Goal: Task Accomplishment & Management: Manage account settings

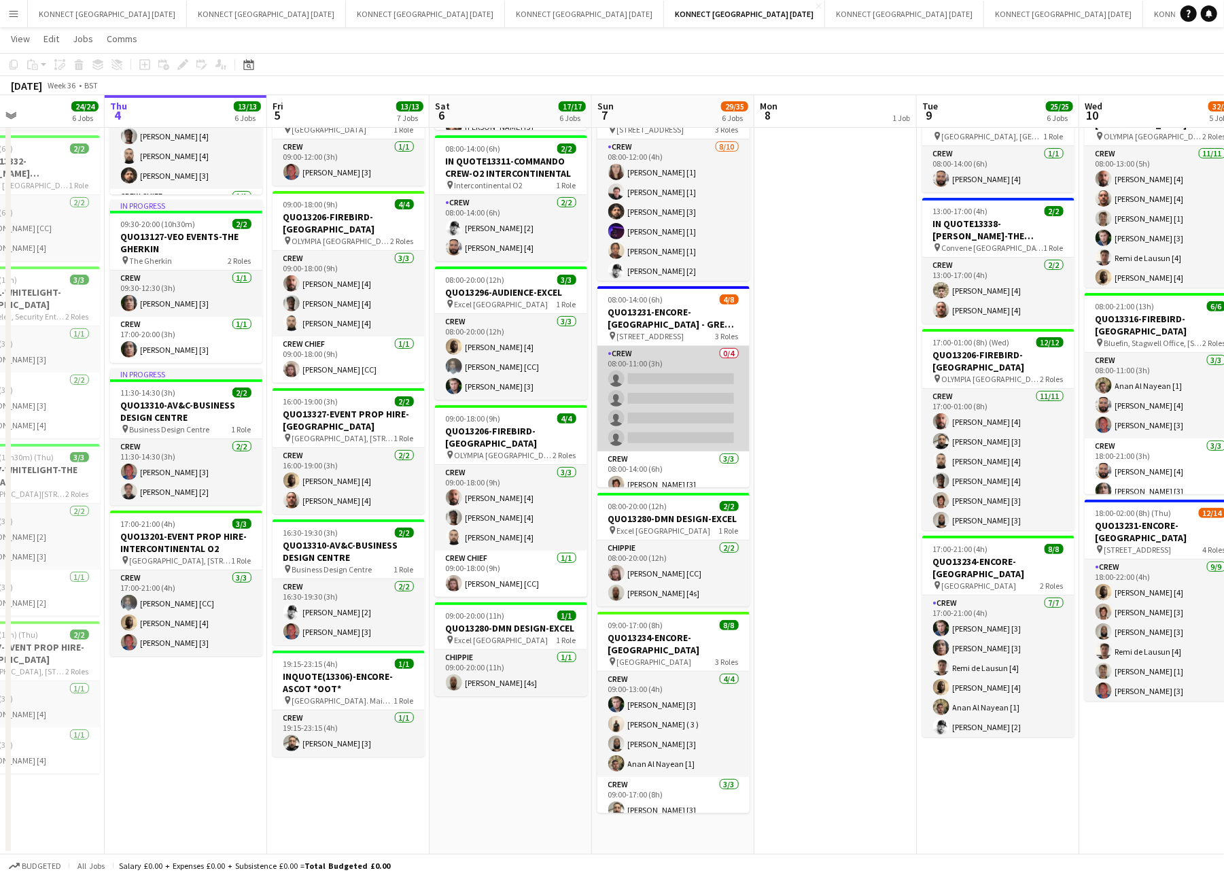
click at [674, 428] on app-card-role "Crew 0/4 08:00-11:00 (3h) single-neutral-actions single-neutral-actions single-…" at bounding box center [674, 398] width 152 height 105
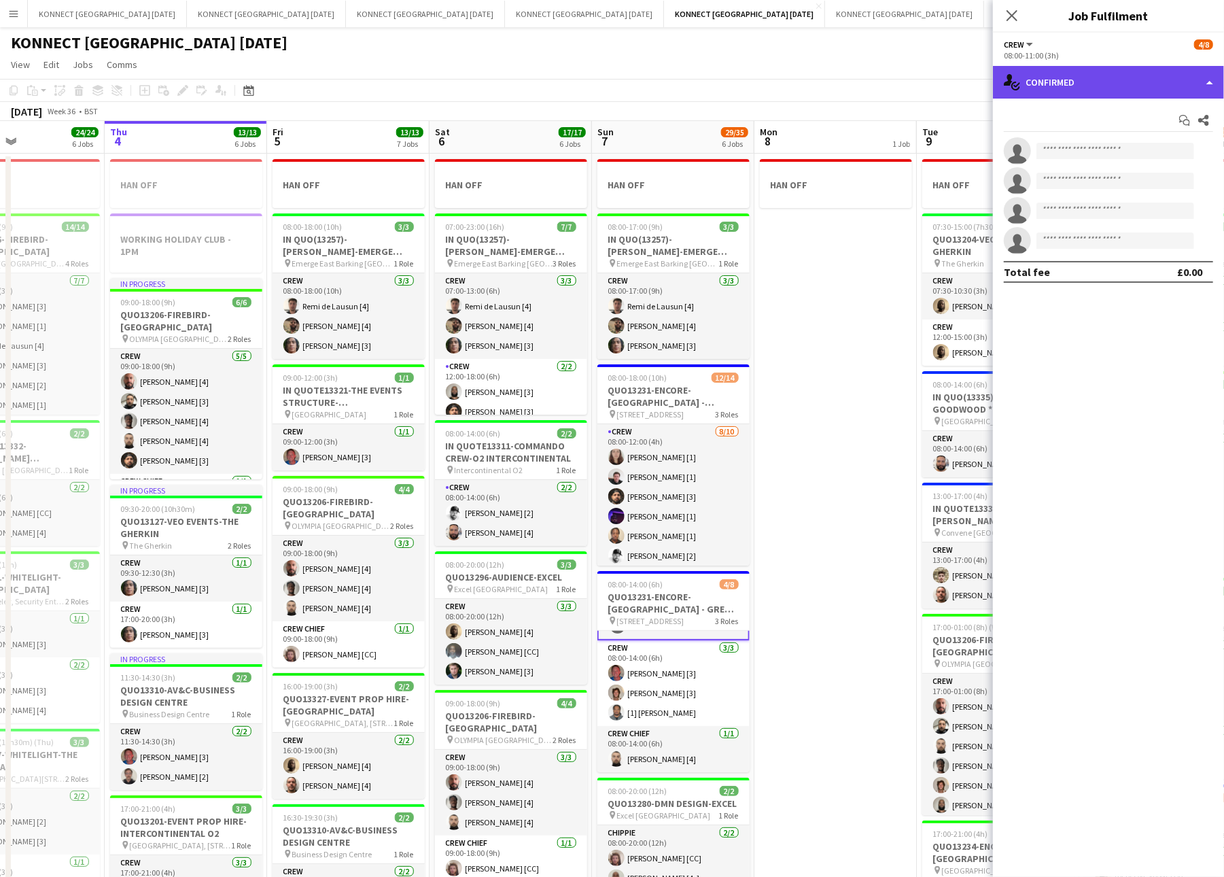
click at [1078, 73] on div "single-neutral-actions-check-2 Confirmed" at bounding box center [1108, 82] width 231 height 33
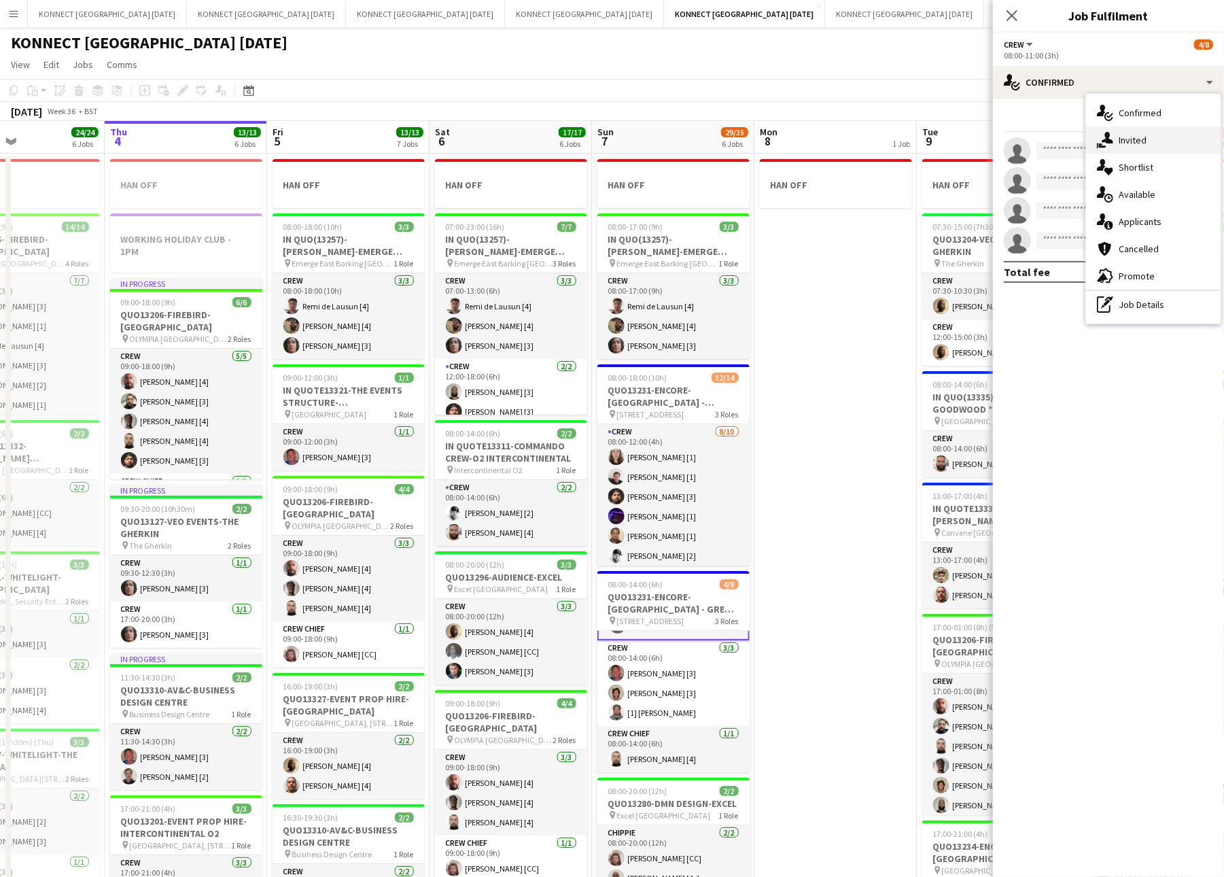
click at [1116, 144] on div "single-neutral-actions-share-1 Invited" at bounding box center [1153, 139] width 135 height 27
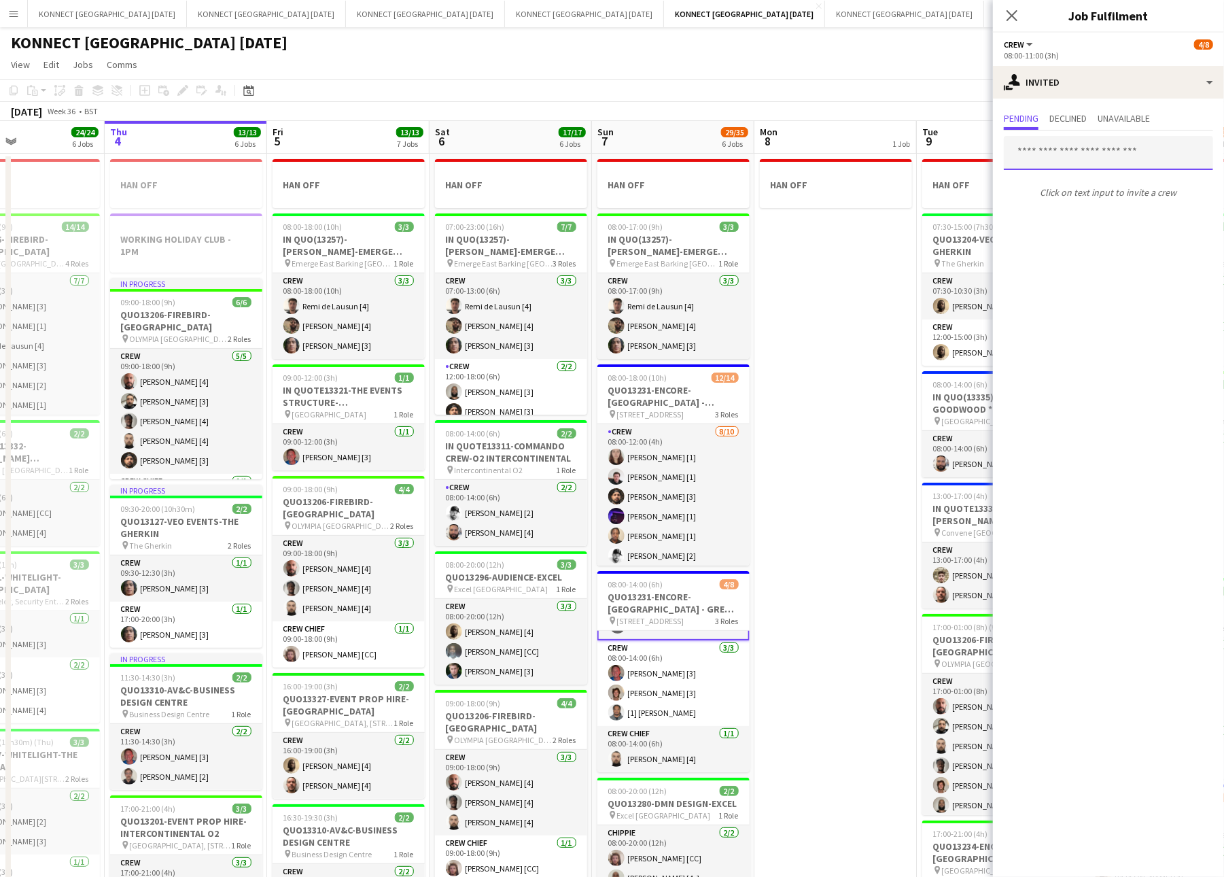
click at [1093, 164] on input "text" at bounding box center [1108, 153] width 209 height 34
type input "*****"
click at [1085, 200] on span "[EMAIL_ADDRESS][DOMAIN_NAME]" at bounding box center [1109, 197] width 188 height 11
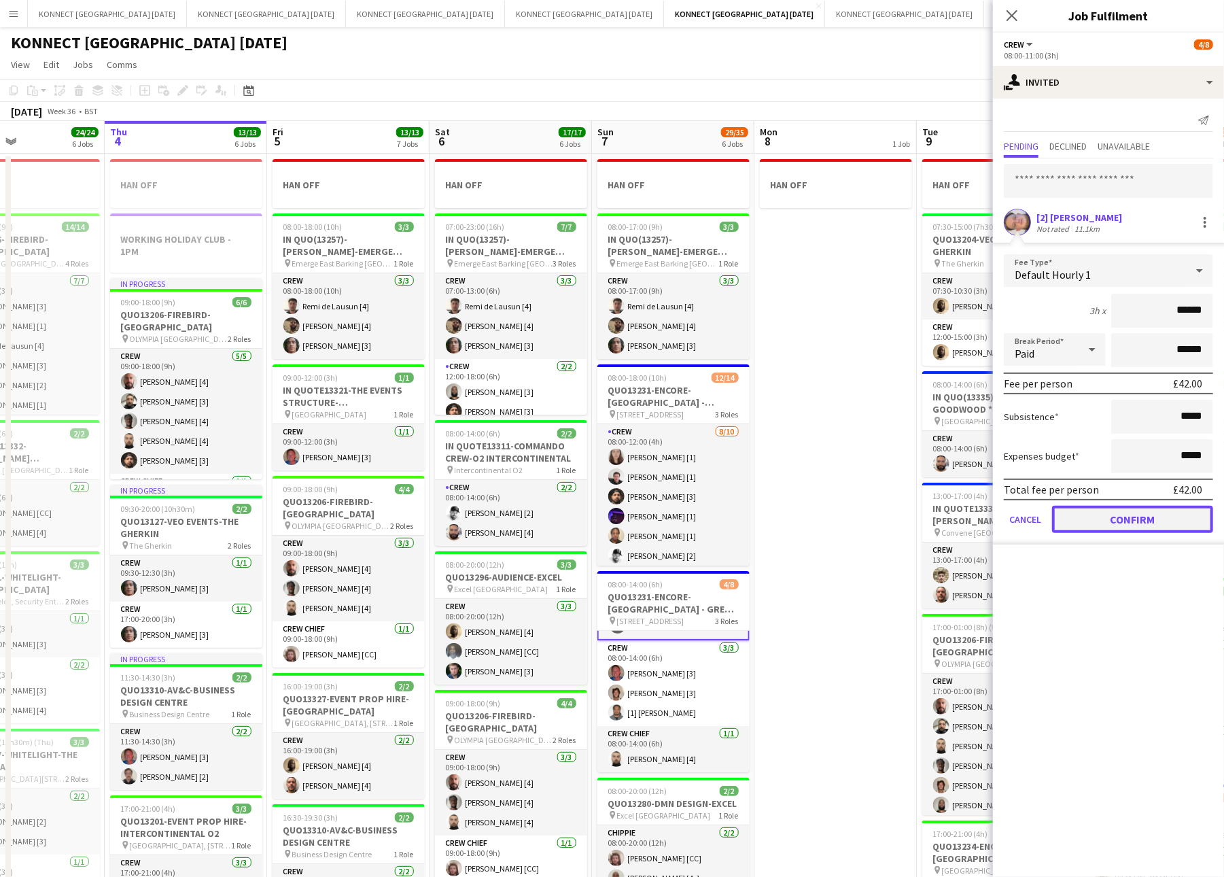
click at [1080, 515] on button "Confirm" at bounding box center [1132, 519] width 161 height 27
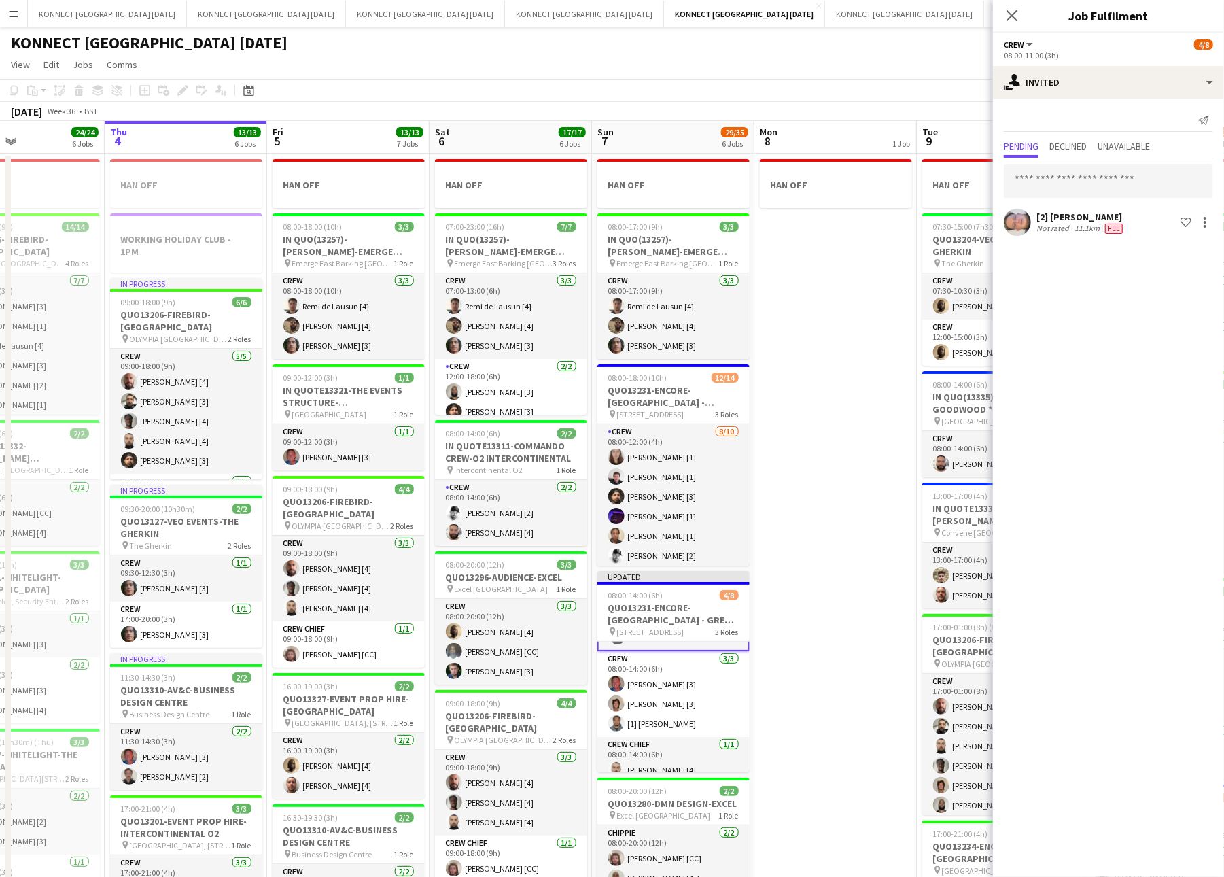
click at [881, 324] on app-date-cell "HAN OFF" at bounding box center [836, 647] width 162 height 986
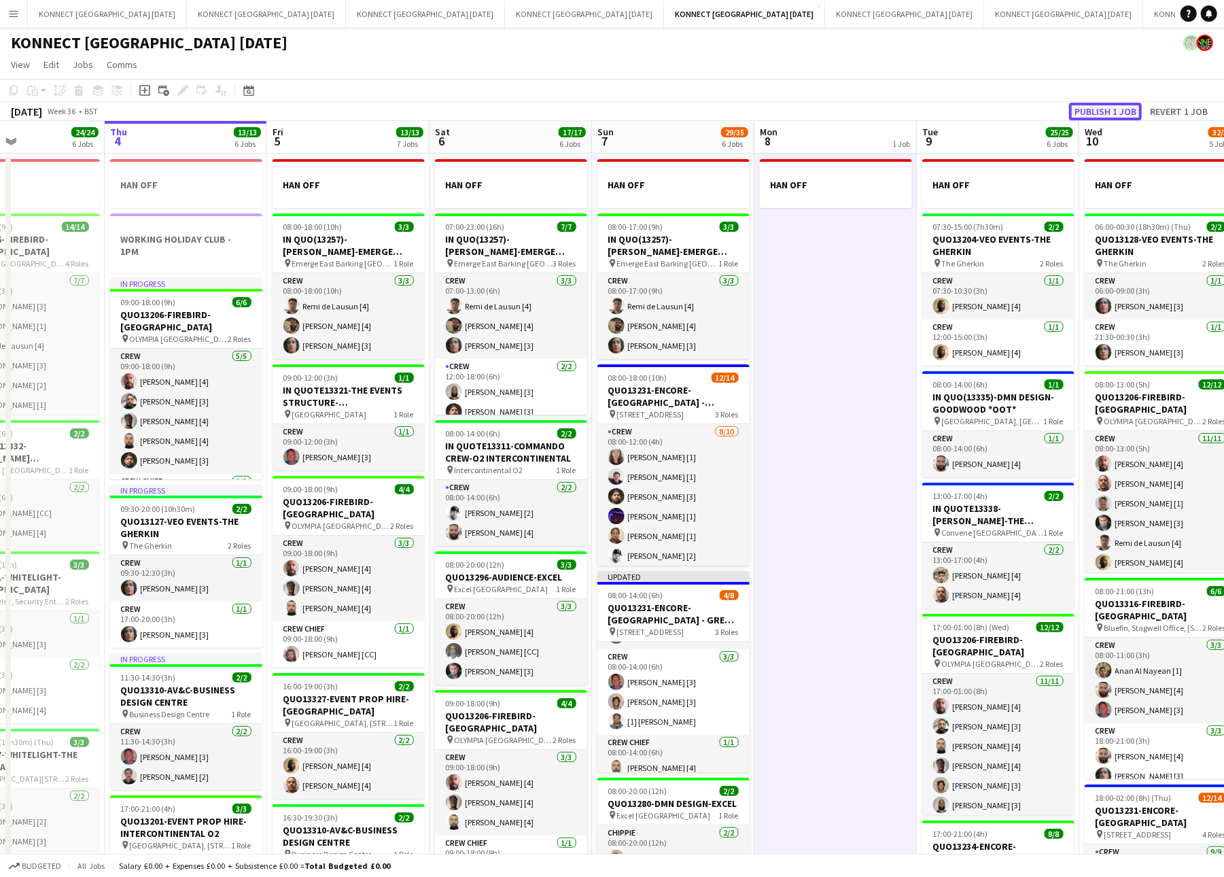
click at [1087, 110] on button "Publish 1 job" at bounding box center [1105, 112] width 73 height 18
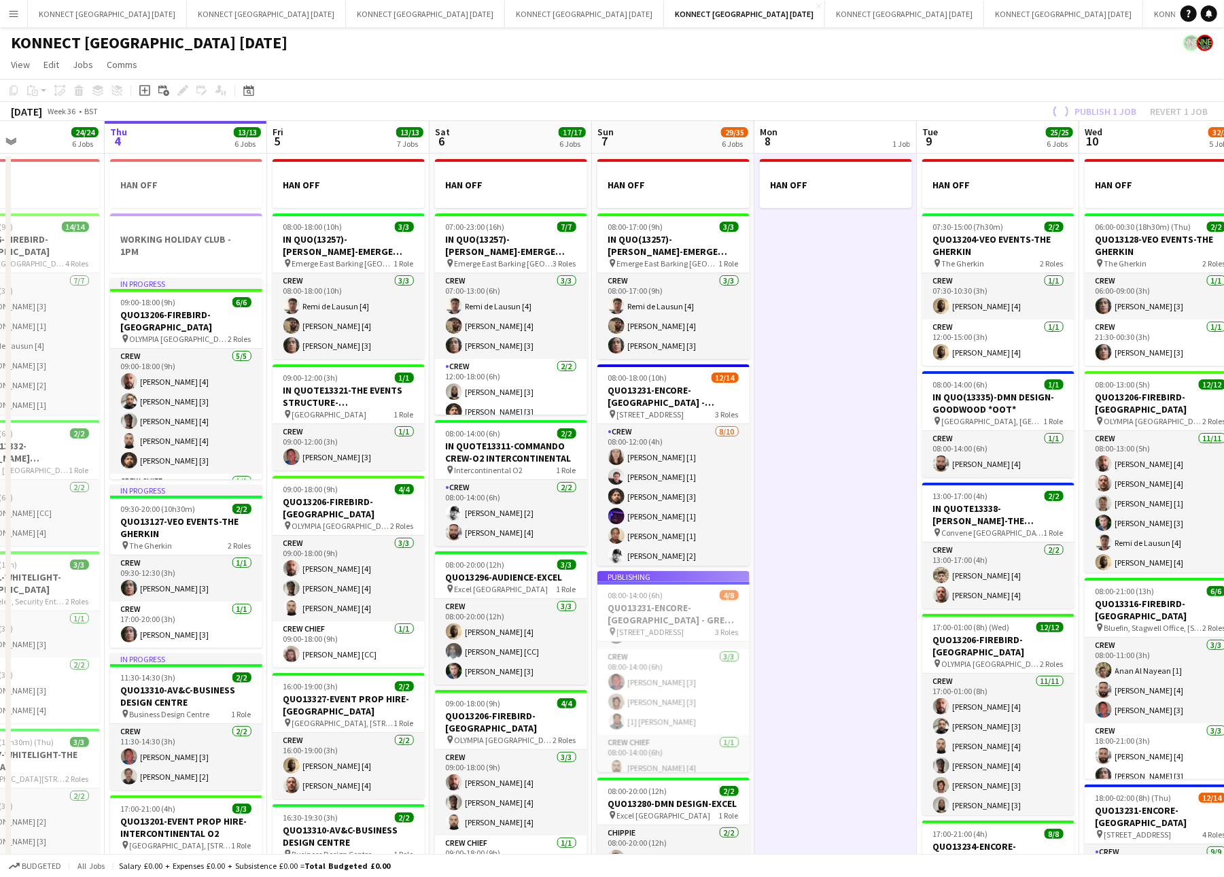
scroll to position [97, 0]
